Goal: Task Accomplishment & Management: Complete application form

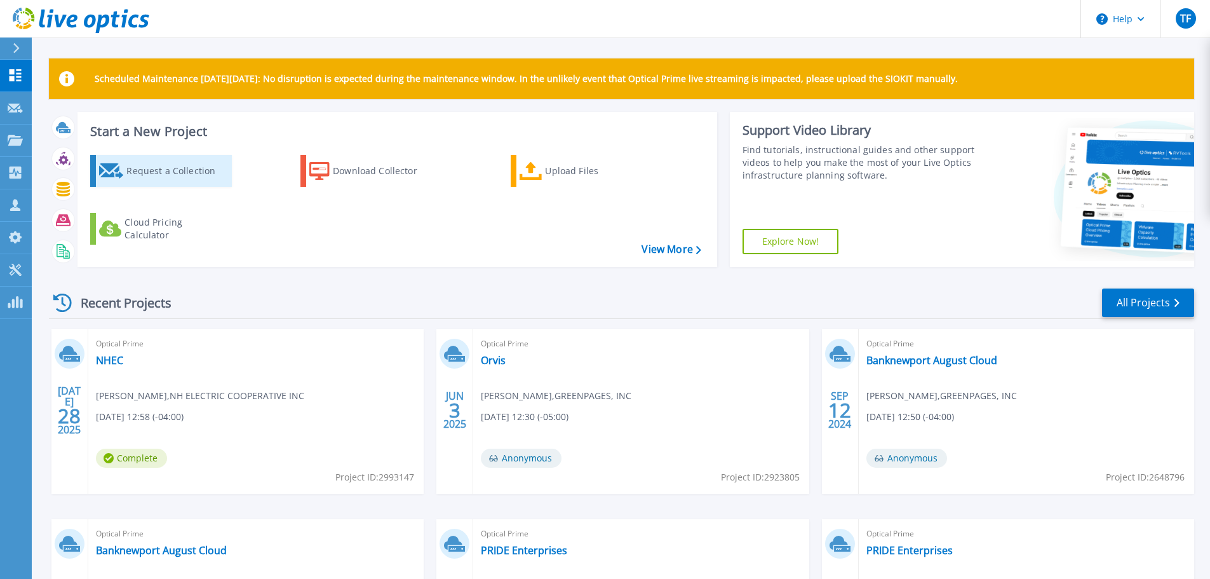
click at [176, 170] on div "Request a Collection" at bounding box center [177, 170] width 102 height 25
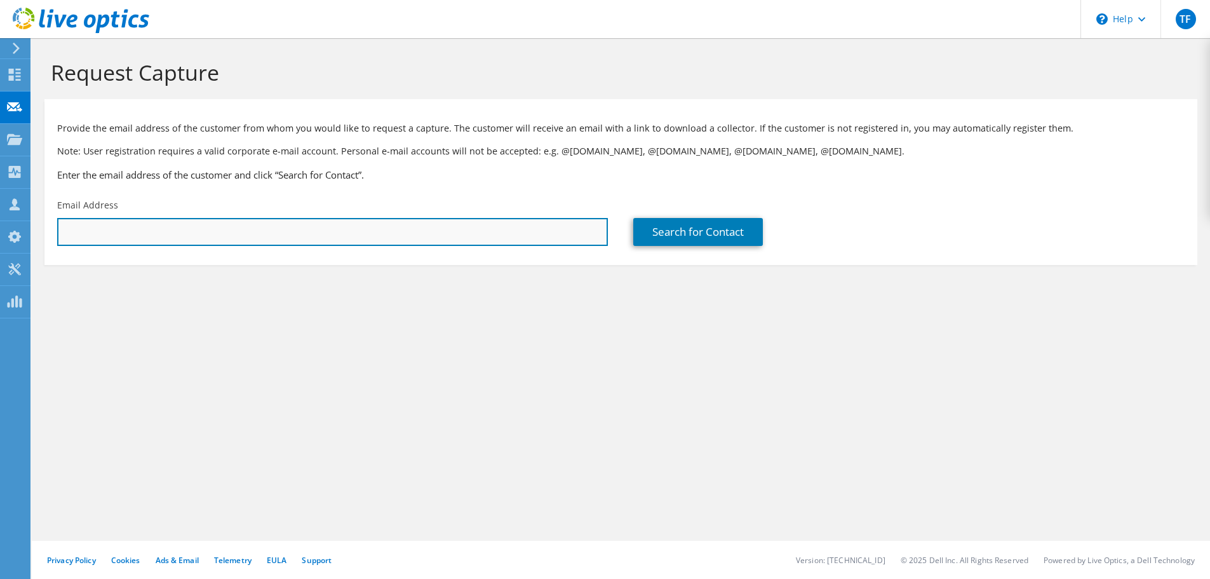
click at [133, 235] on input "text" at bounding box center [332, 232] width 551 height 28
paste input "m.young@vipauto.com"
type input "m.young@vipauto.com"
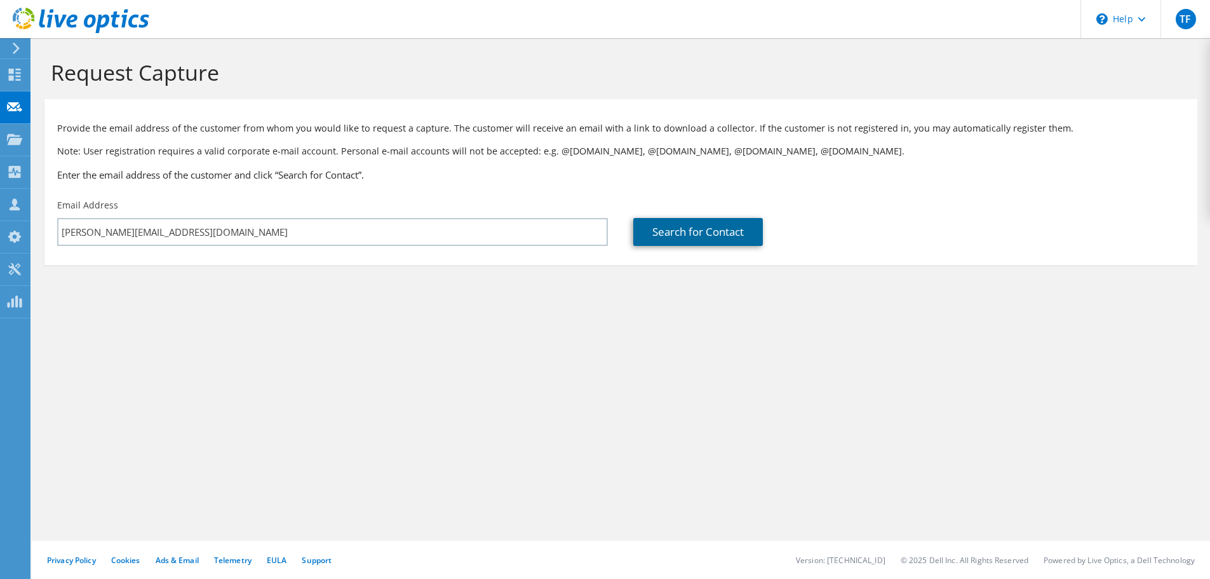
click at [687, 239] on link "Search for Contact" at bounding box center [698, 232] width 130 height 28
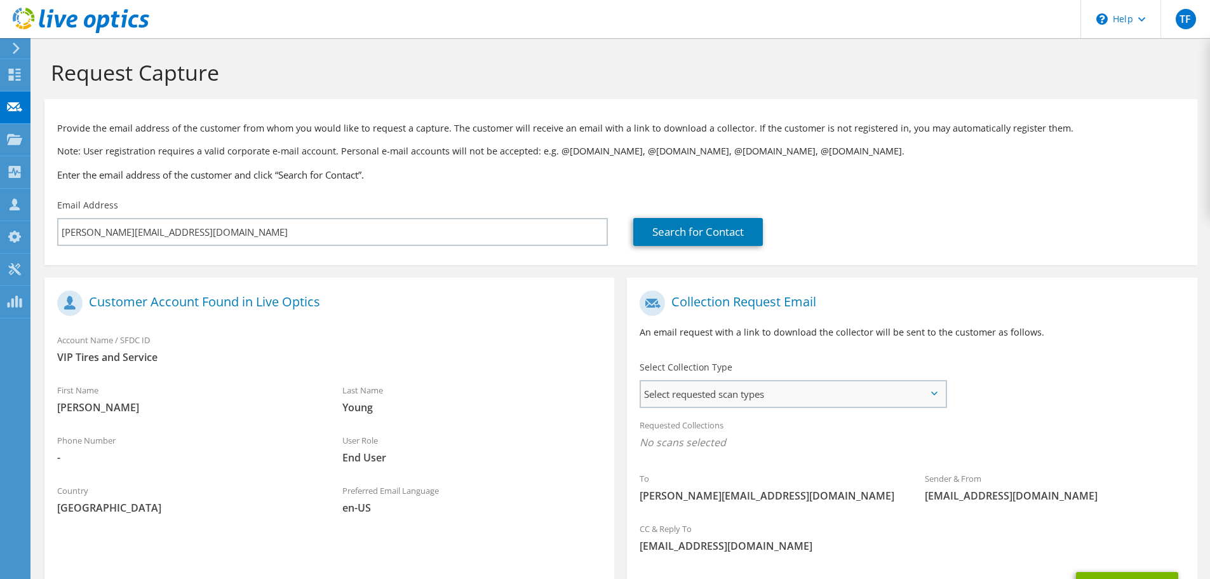
click at [741, 398] on span "Select requested scan types" at bounding box center [793, 393] width 304 height 25
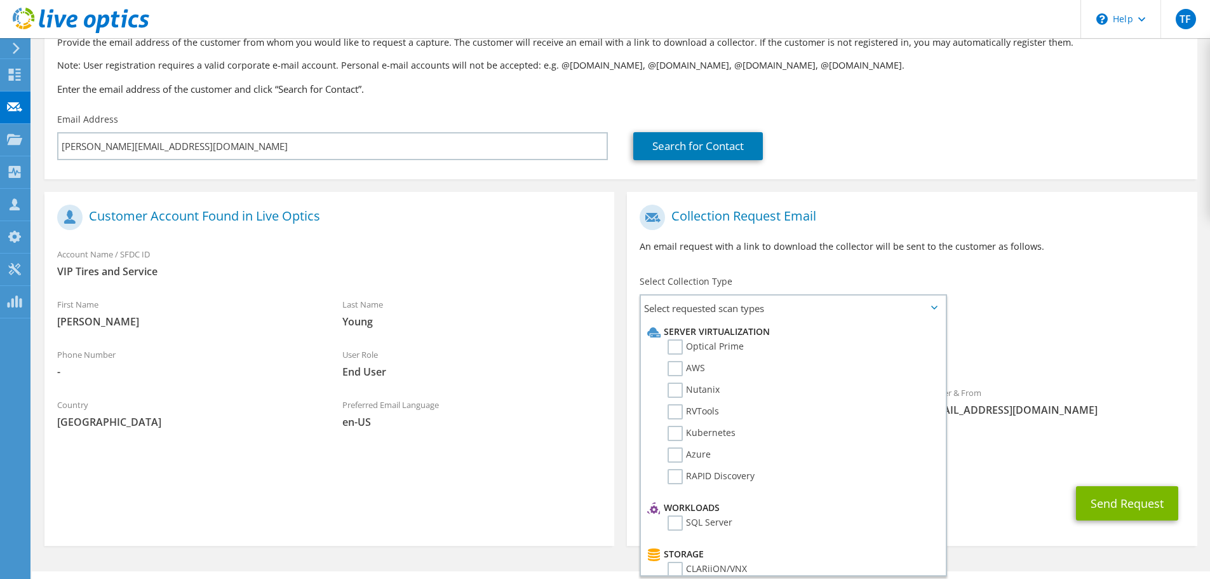
scroll to position [116, 0]
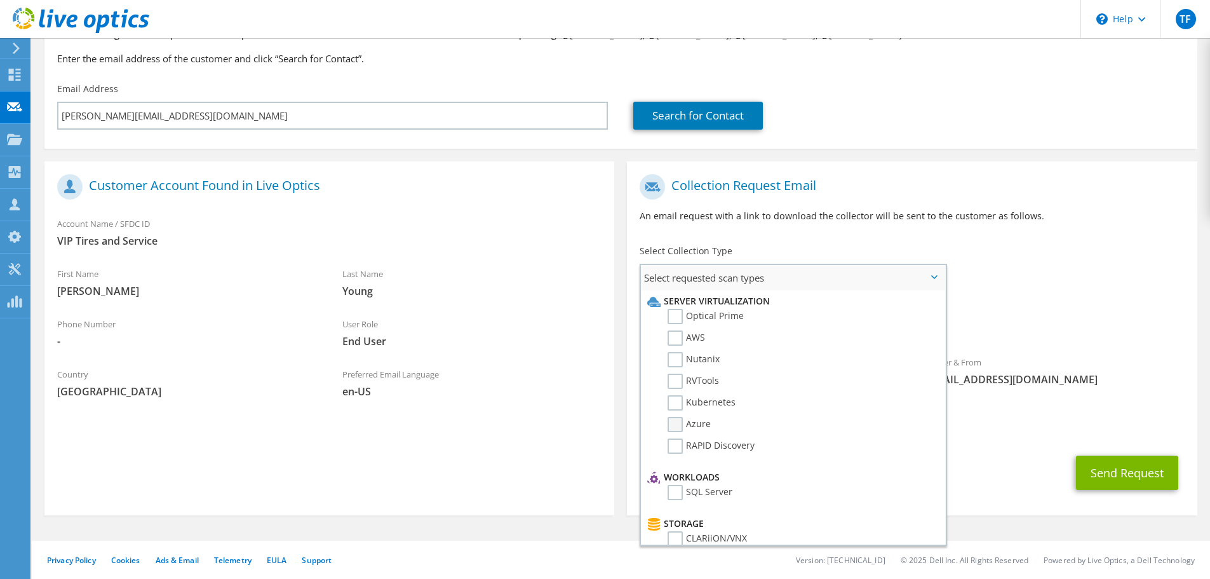
click at [675, 424] on label "Azure" at bounding box center [689, 424] width 43 height 15
click at [0, 0] on input "Azure" at bounding box center [0, 0] width 0 height 0
click at [675, 313] on label "Optical Prime" at bounding box center [706, 316] width 76 height 15
click at [0, 0] on input "Optical Prime" at bounding box center [0, 0] width 0 height 0
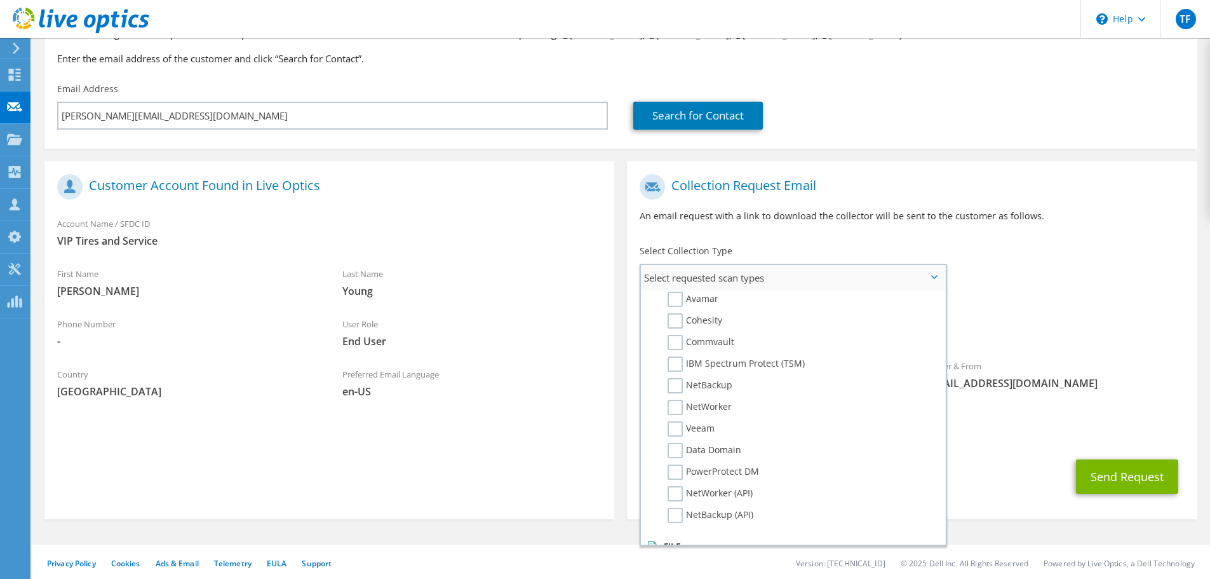
scroll to position [604, 0]
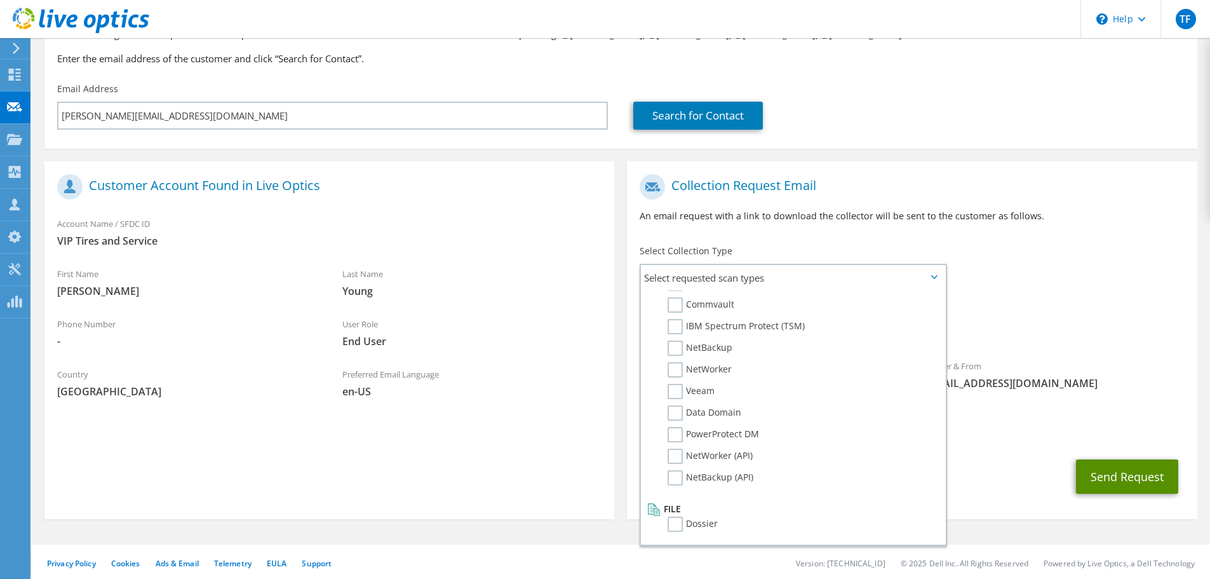
click at [1139, 476] on button "Send Request" at bounding box center [1127, 476] width 102 height 34
